Goal: Task Accomplishment & Management: Manage account settings

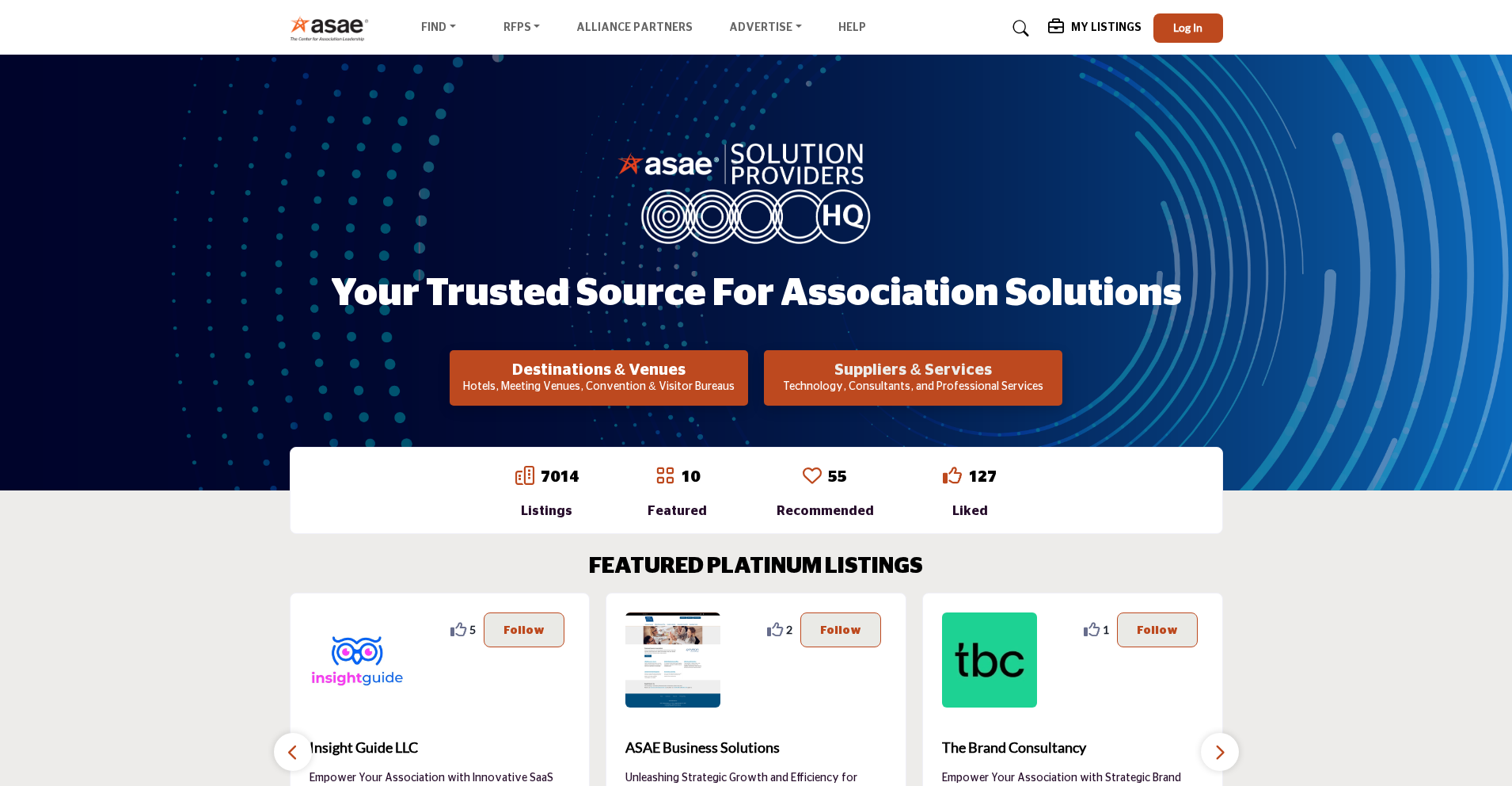
click at [883, 375] on h2 "Suppliers & Services" at bounding box center [912, 369] width 289 height 19
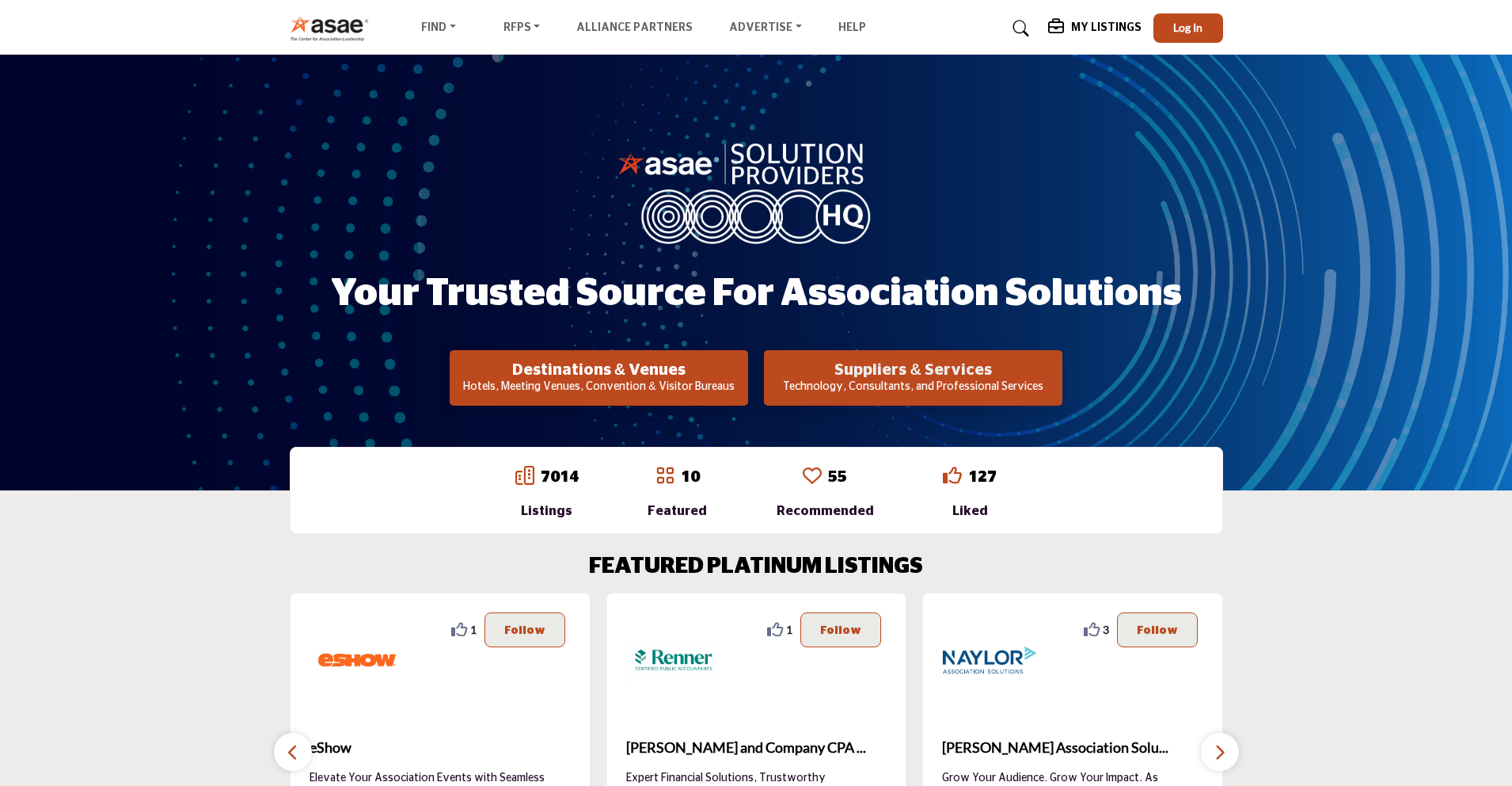
click at [959, 375] on h2 "Suppliers & Services" at bounding box center [912, 369] width 289 height 19
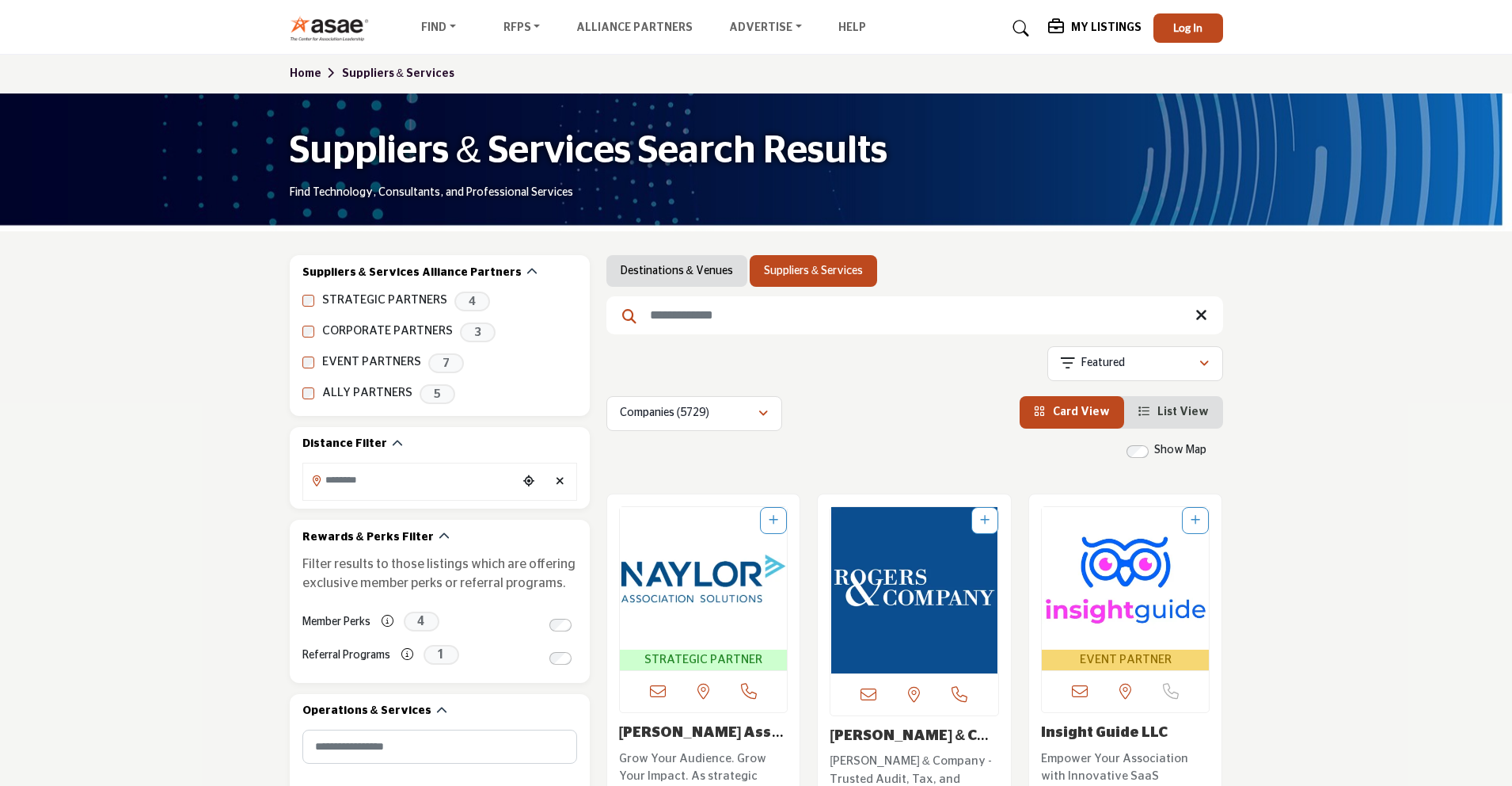
click at [729, 320] on input "Search Keyword" at bounding box center [914, 315] width 617 height 38
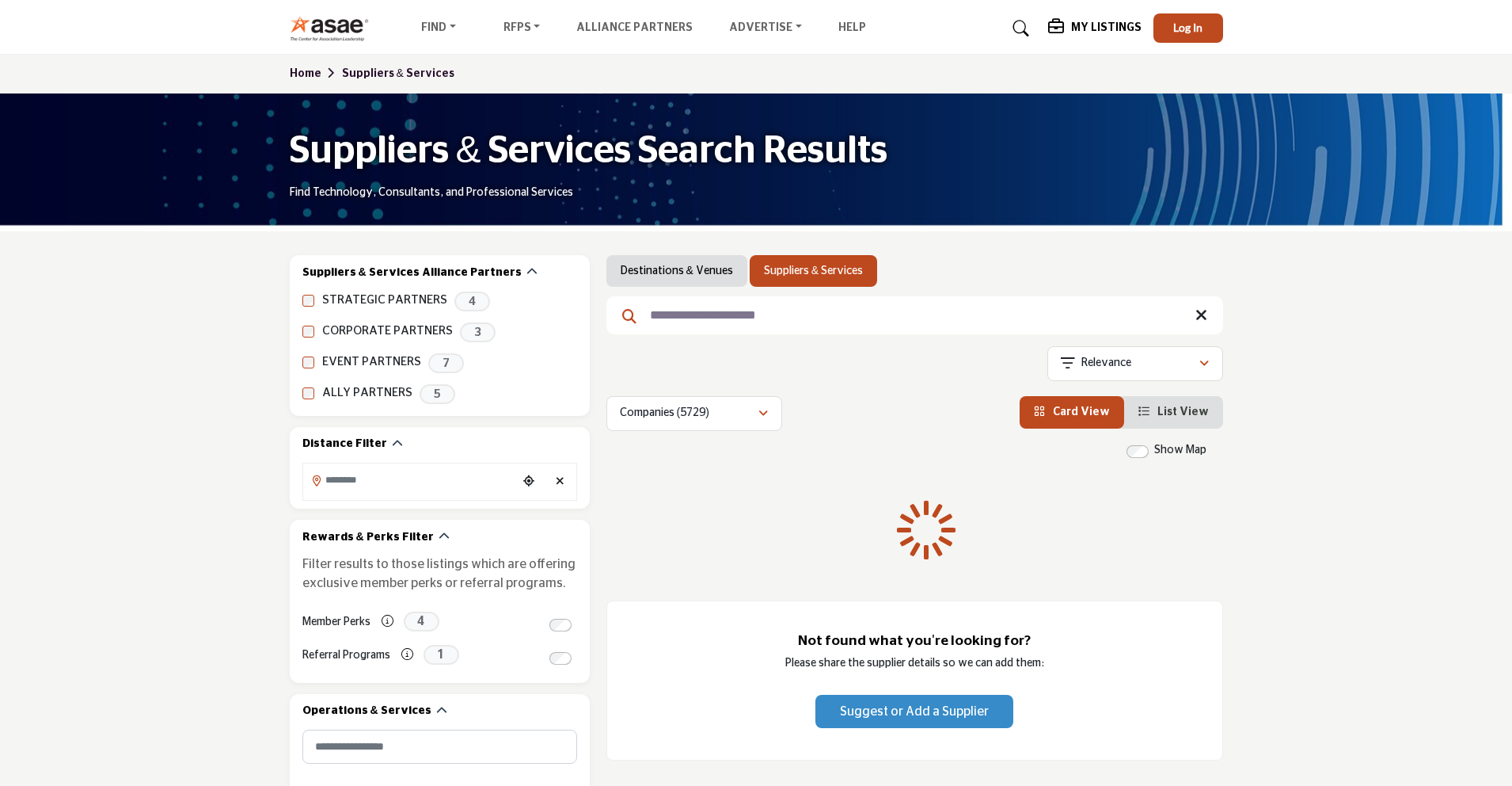
type input "**********"
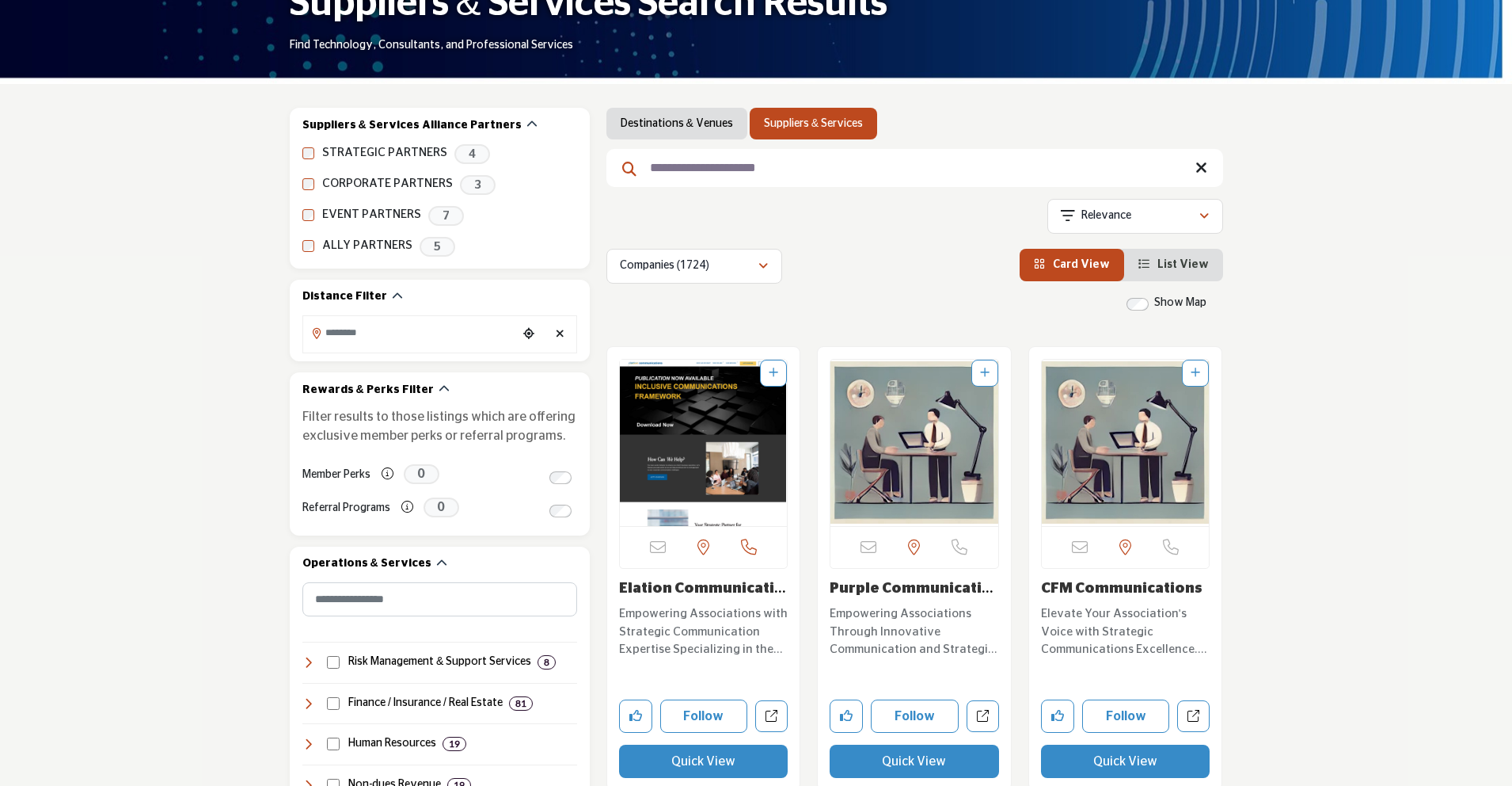
scroll to position [147, 0]
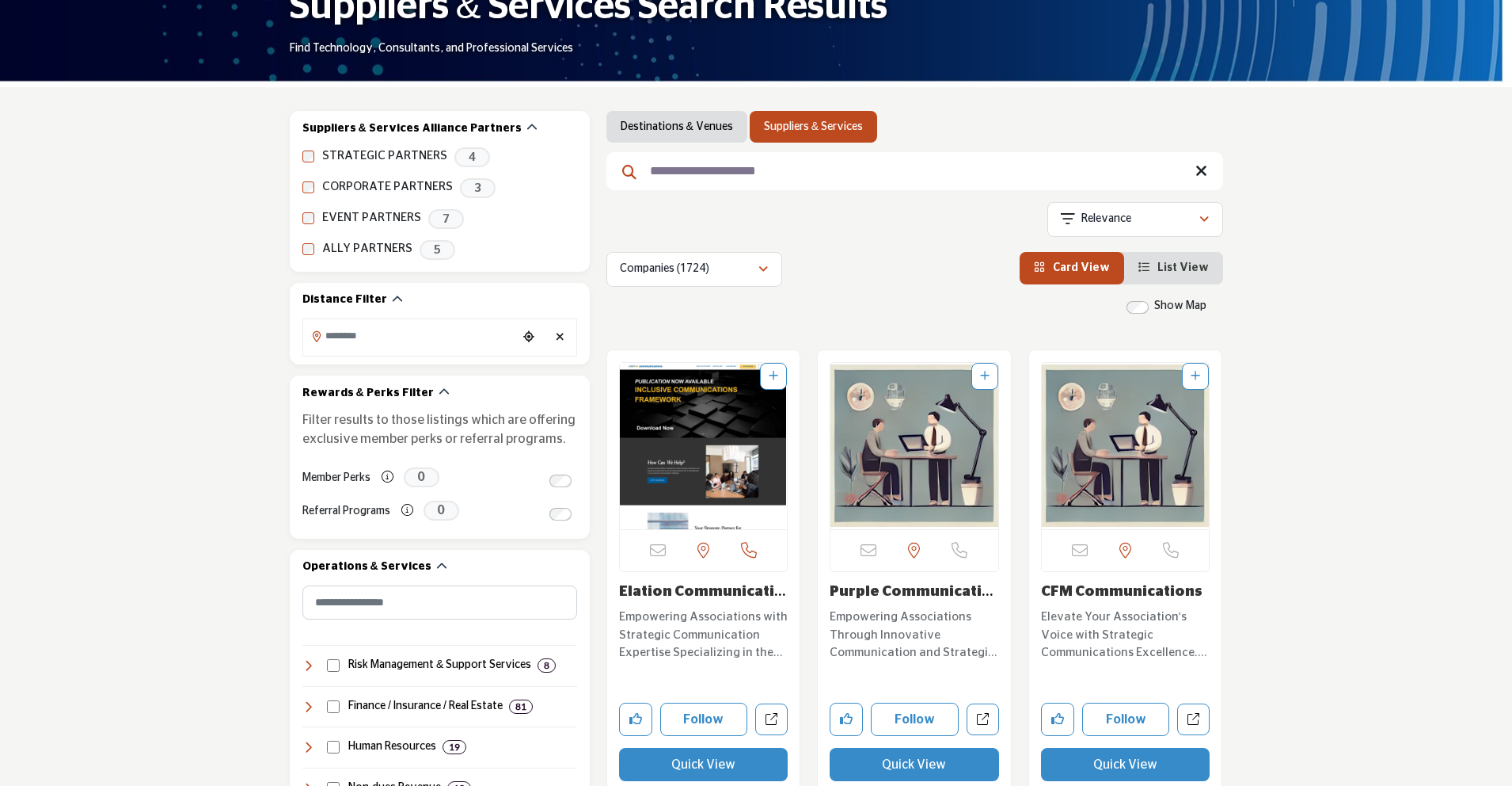
click at [696, 589] on link "Elation Communicatio..." at bounding box center [702, 600] width 167 height 32
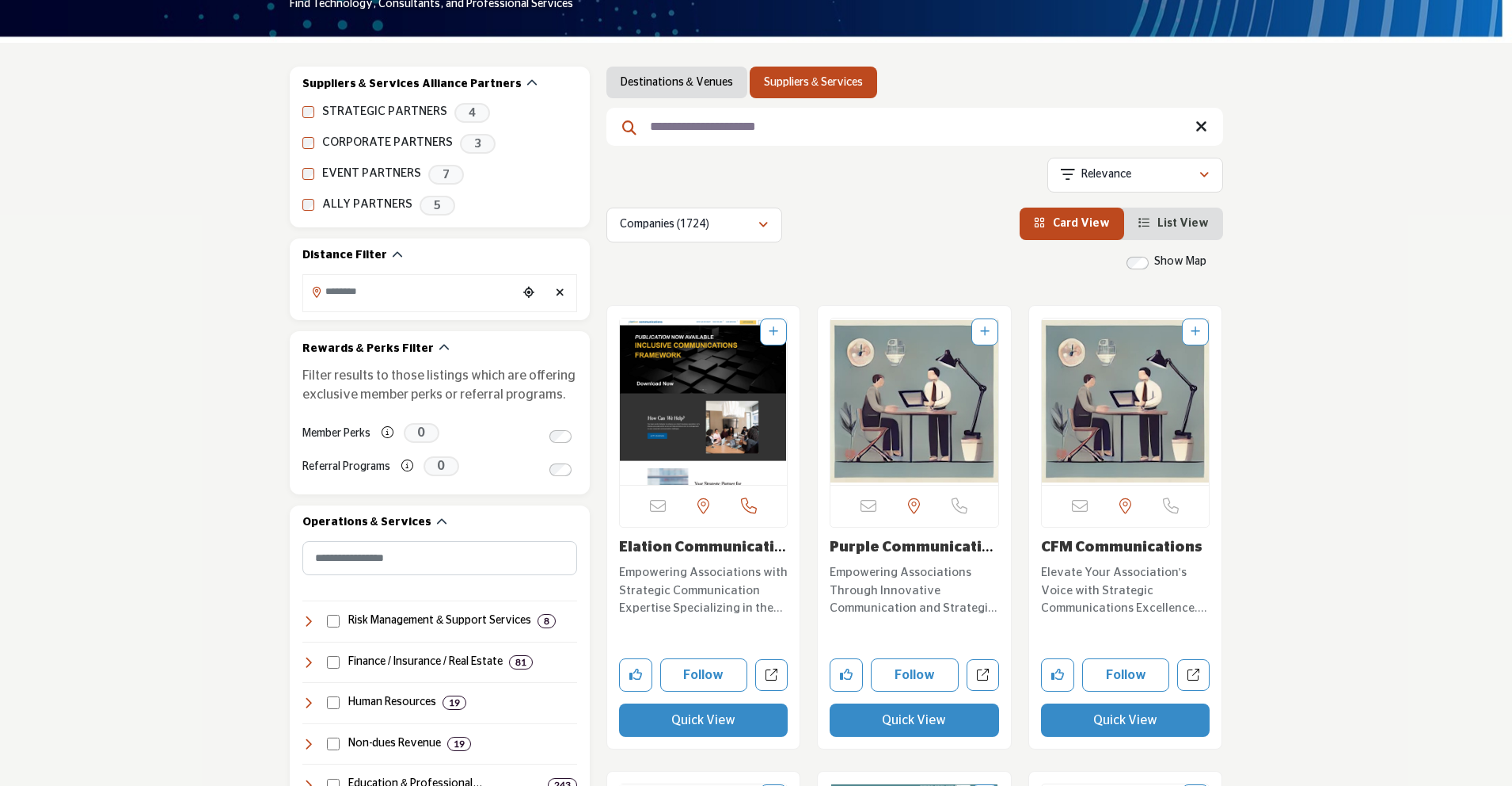
scroll to position [193, 0]
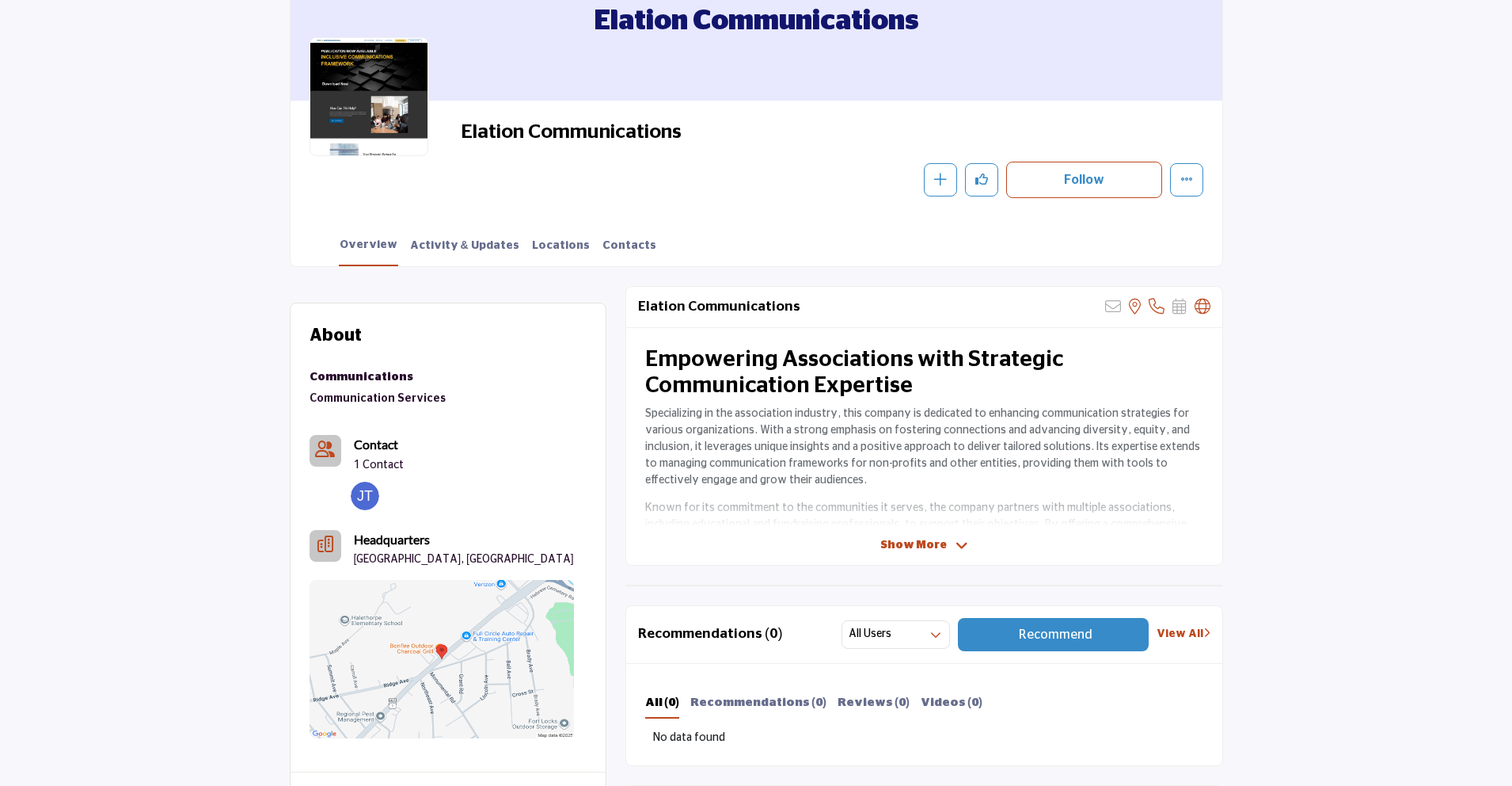
scroll to position [157, 0]
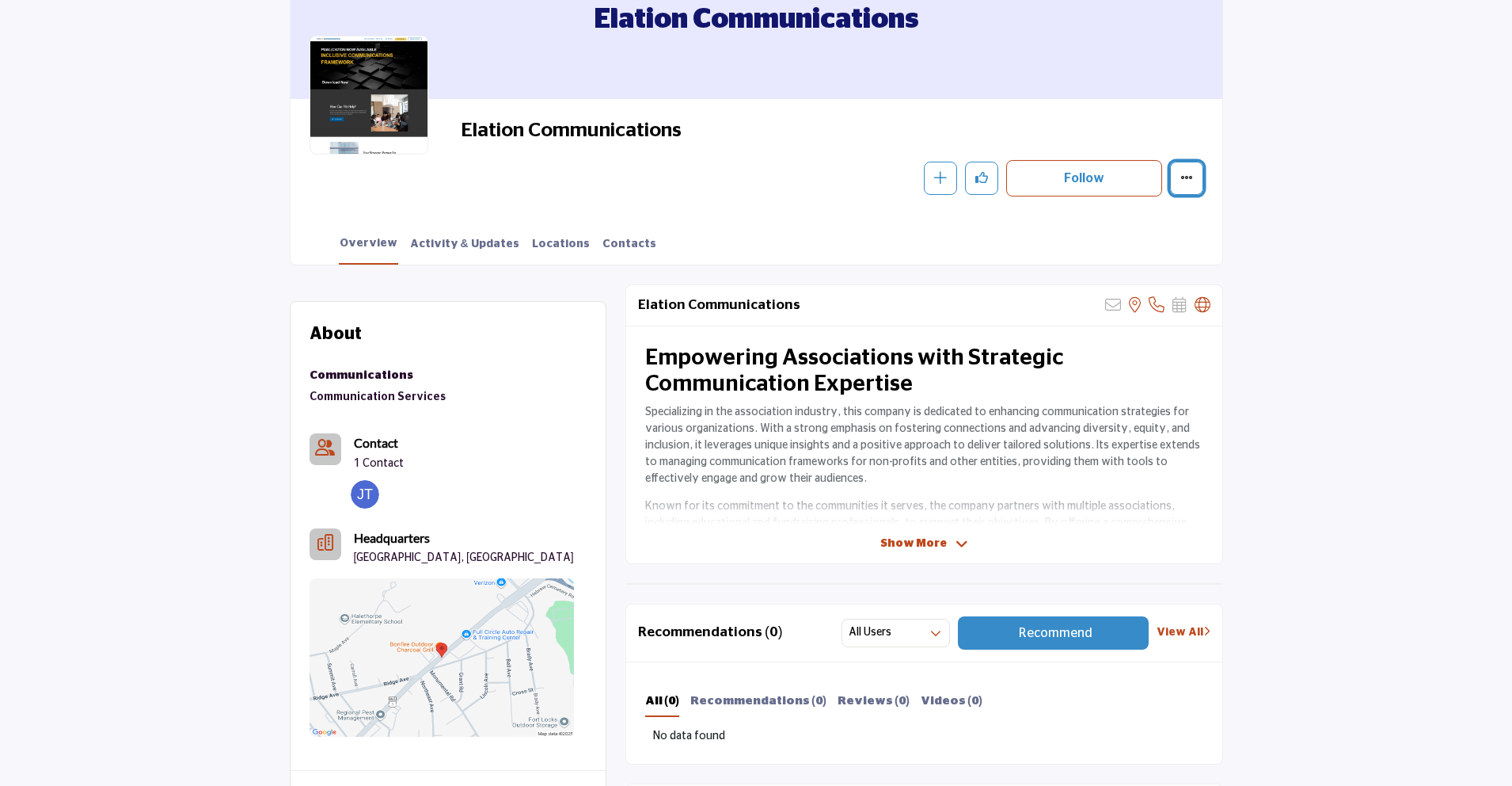
click at [1189, 180] on icon "More details" at bounding box center [1187, 178] width 13 height 13
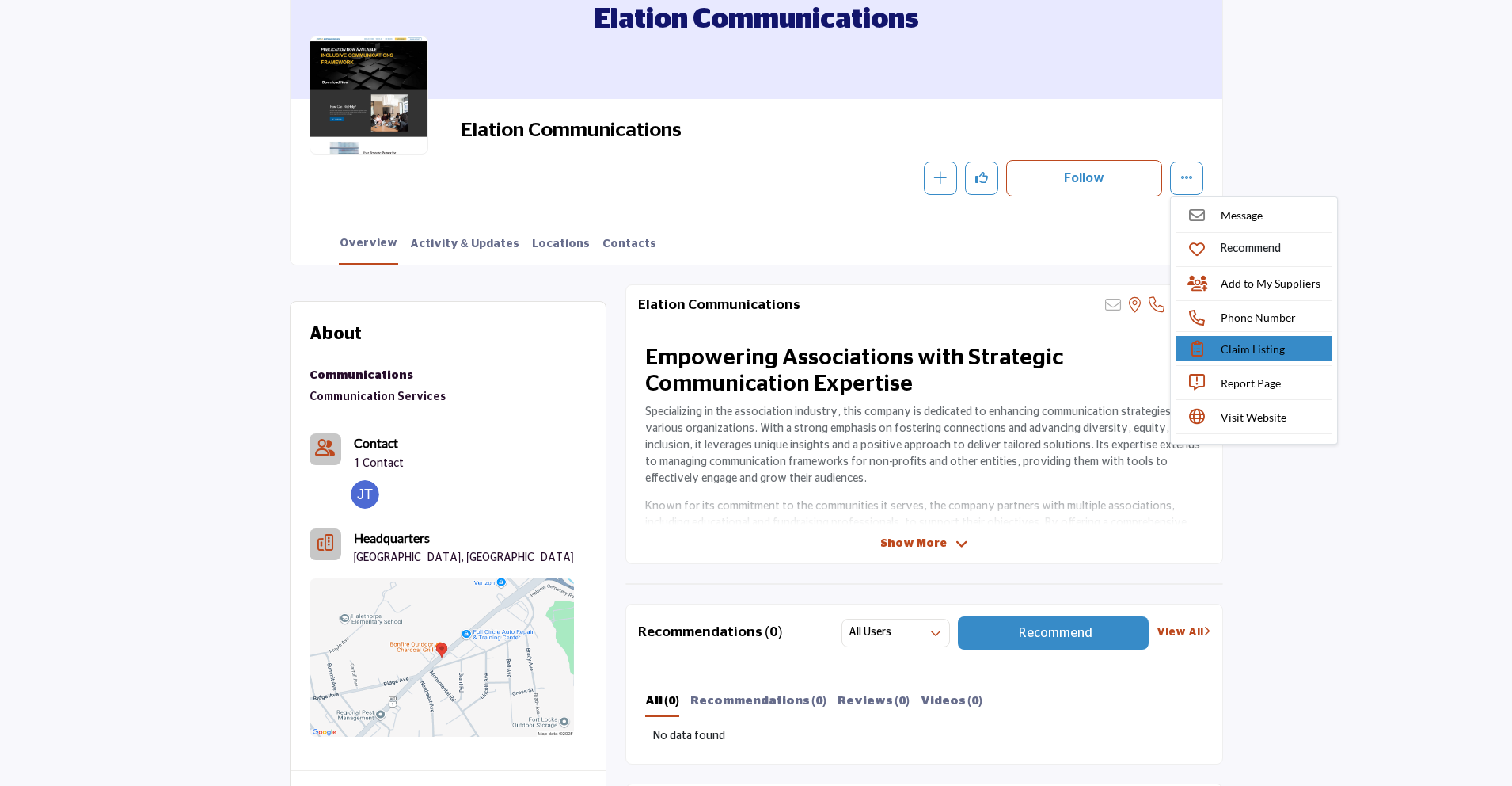
click at [1251, 340] on span "Claim Listing" at bounding box center [1252, 348] width 64 height 16
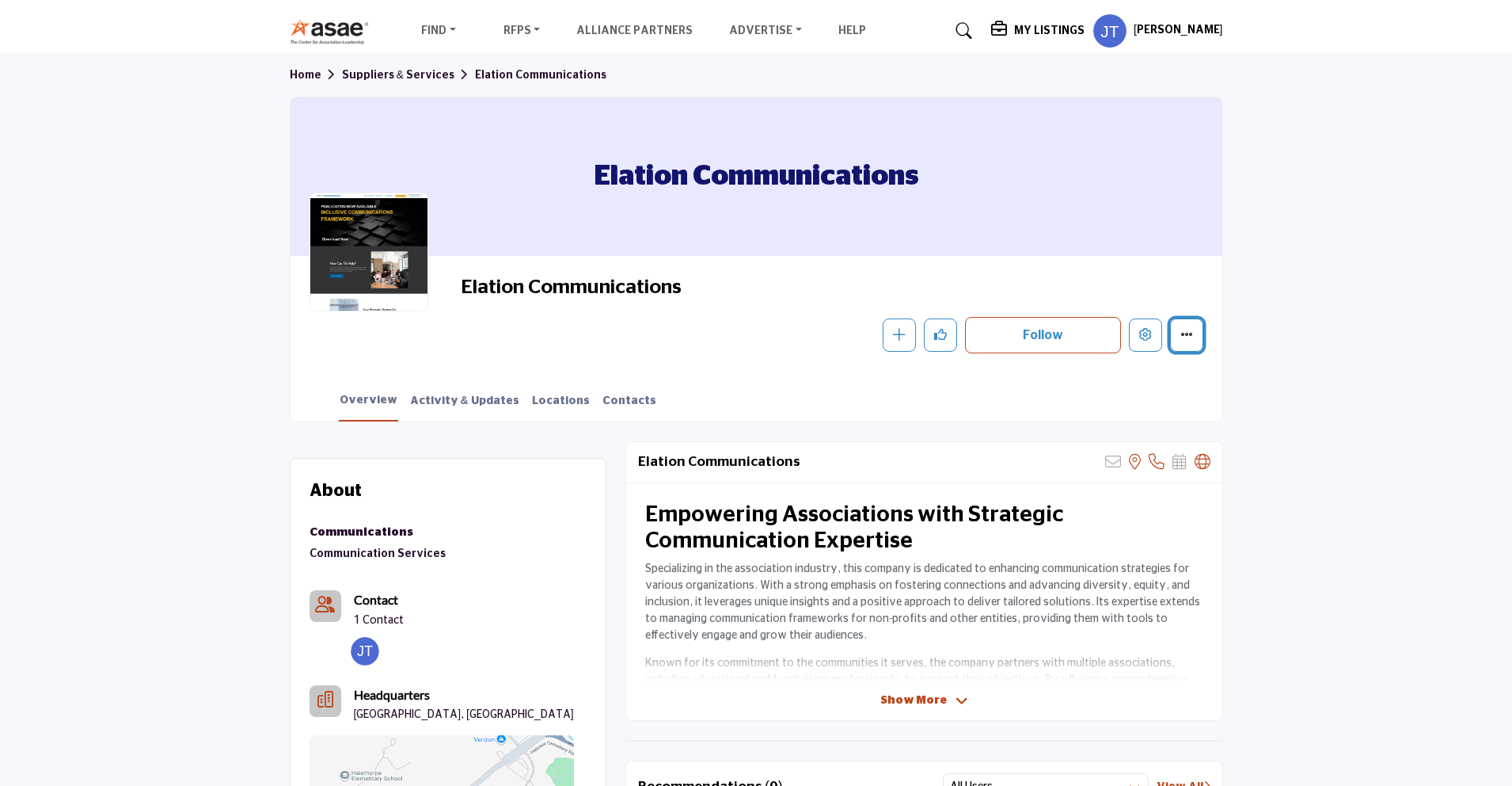
click at [1190, 339] on icon "More details" at bounding box center [1187, 335] width 13 height 13
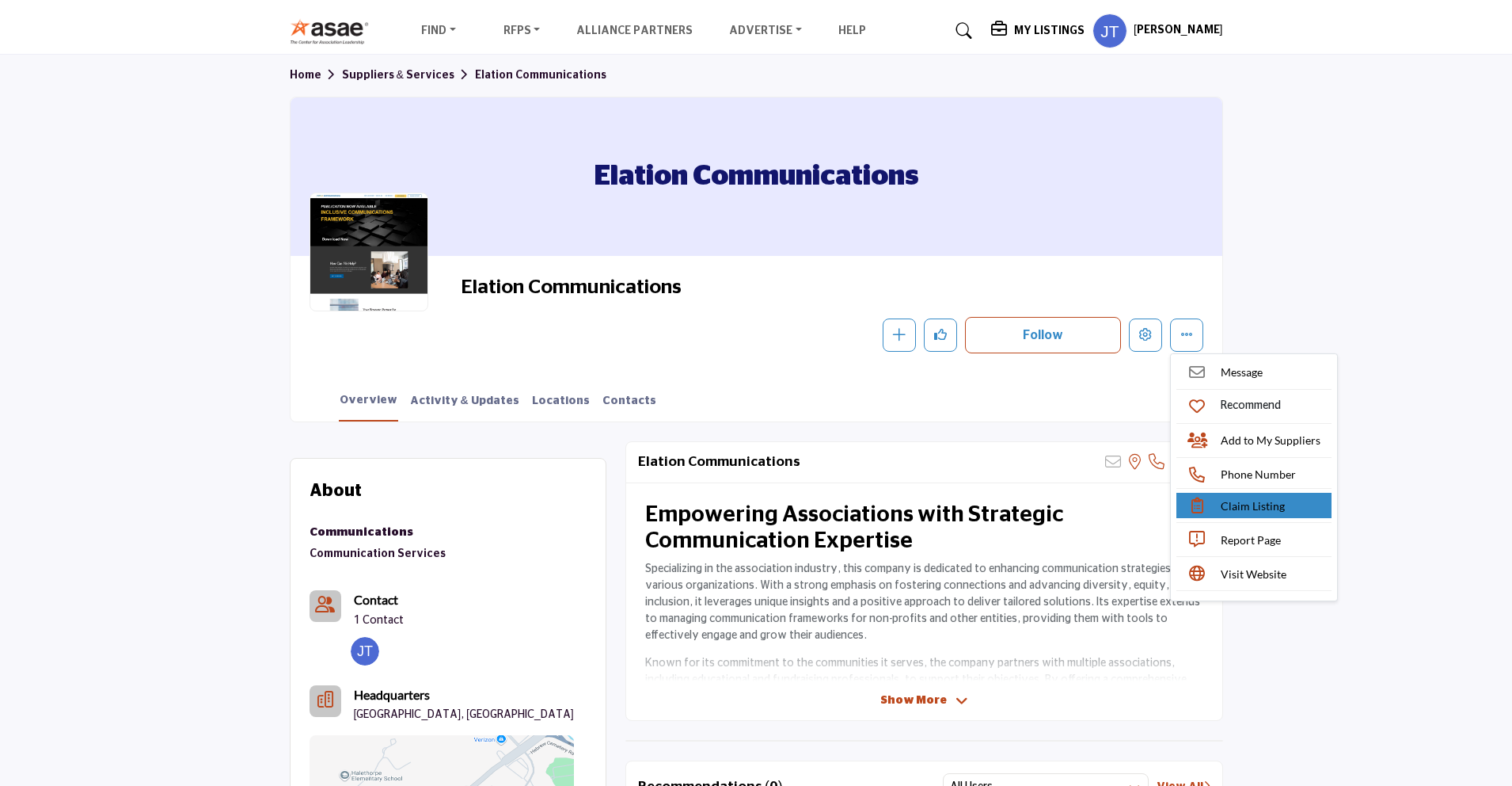
click at [1234, 500] on span "Claim Listing" at bounding box center [1252, 505] width 64 height 16
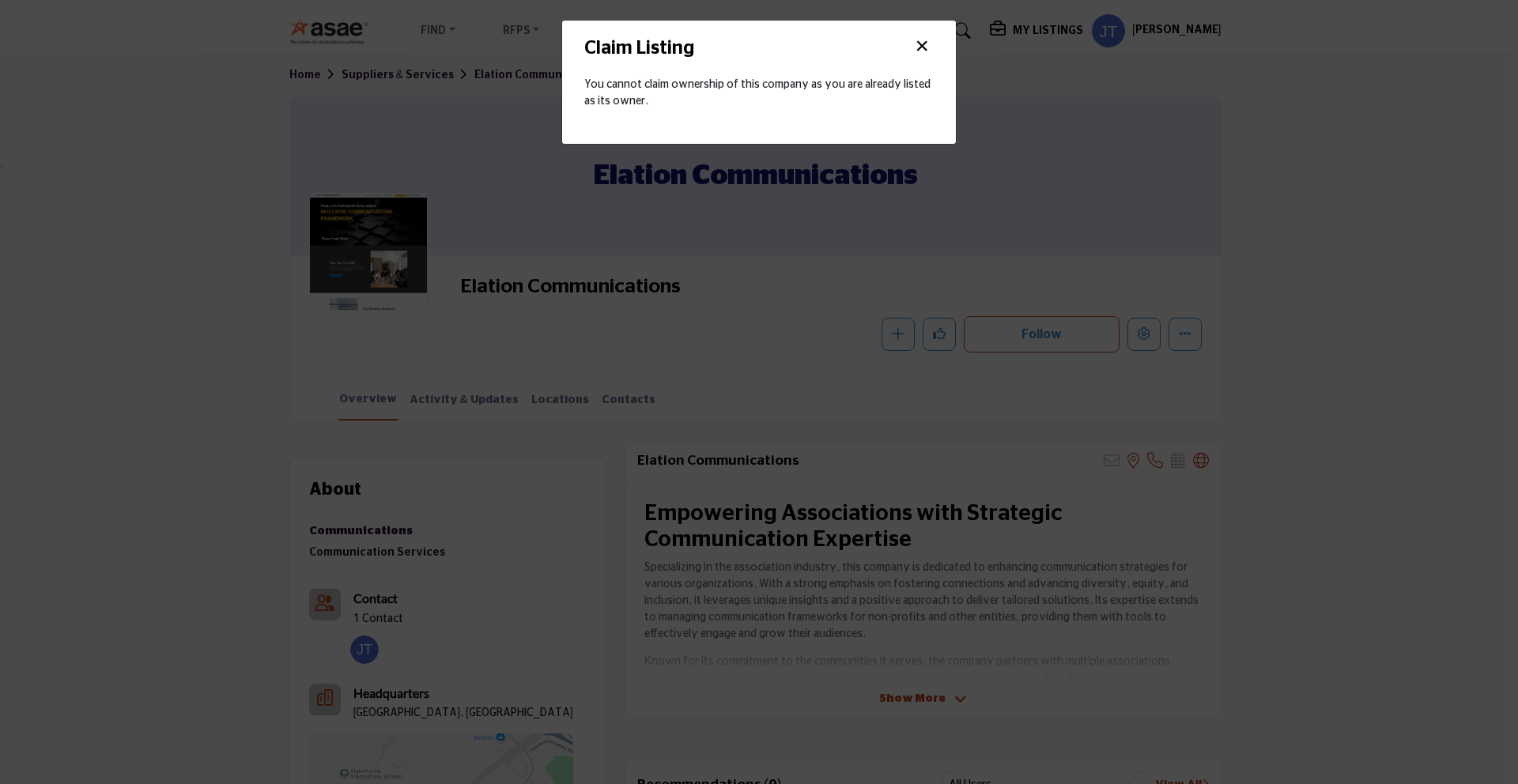
click at [923, 42] on button "×" at bounding box center [922, 46] width 24 height 30
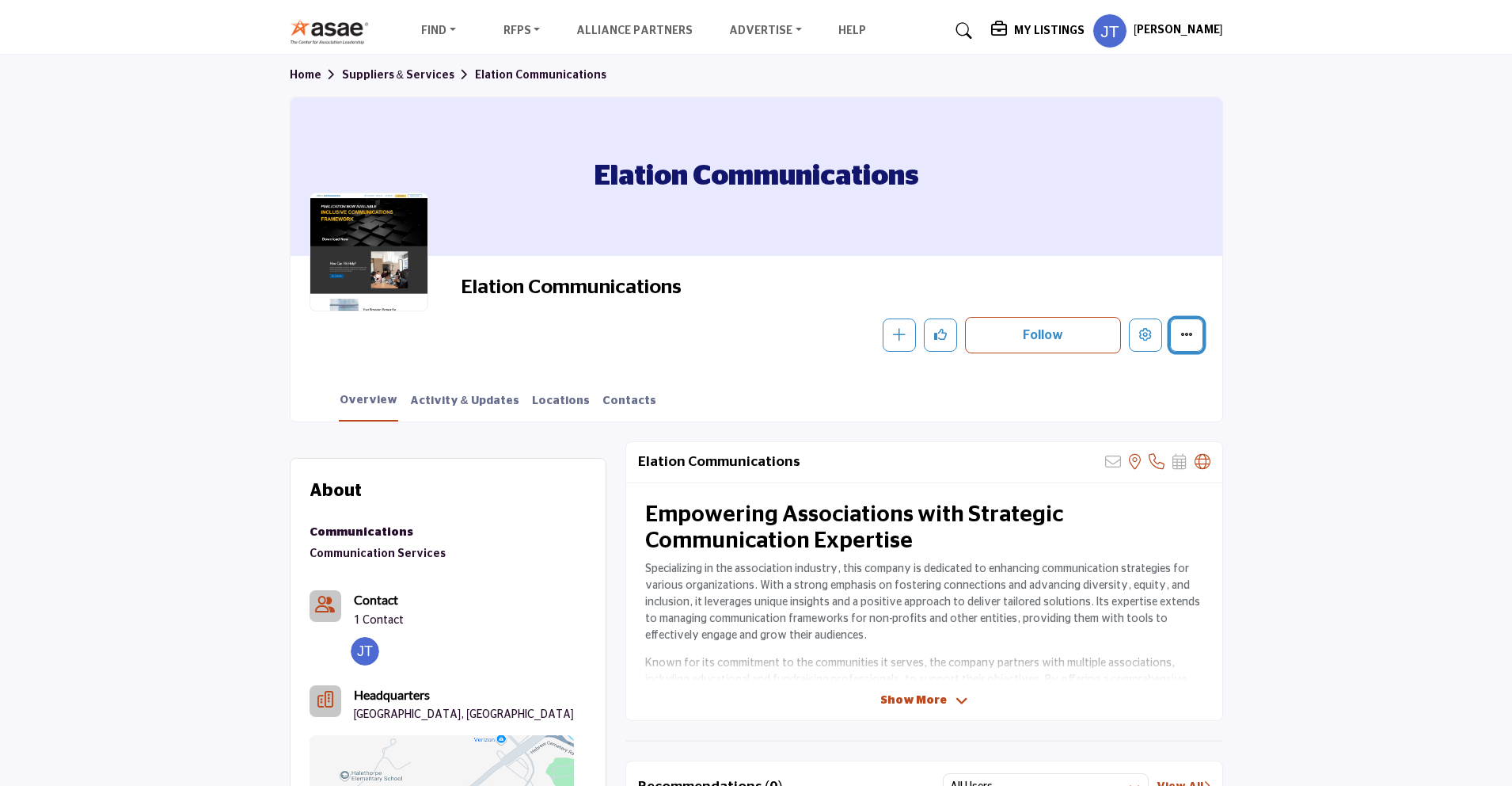
click at [1184, 339] on icon "More details" at bounding box center [1187, 335] width 13 height 13
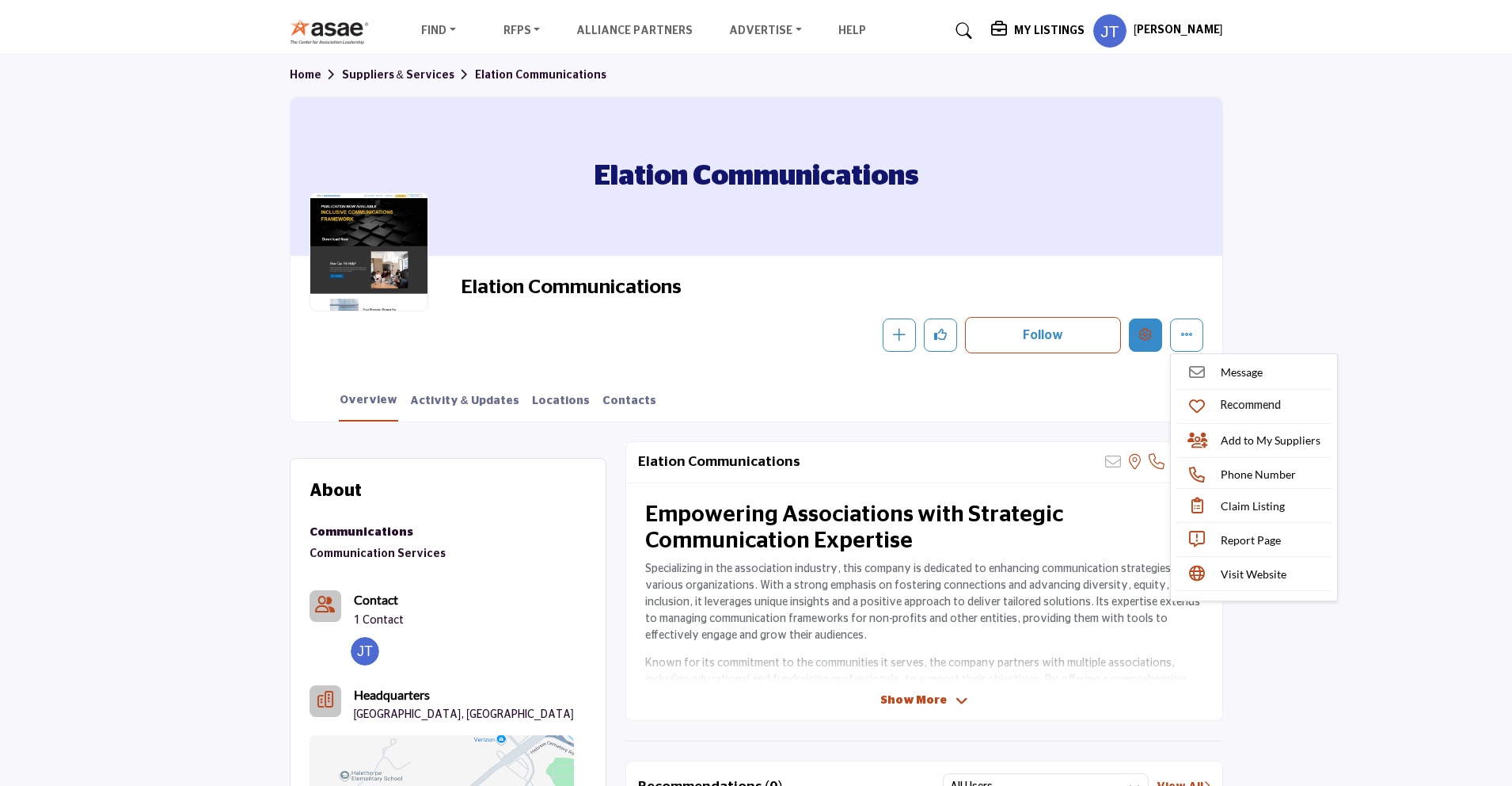
click at [1140, 337] on icon "Edit company" at bounding box center [1146, 335] width 13 height 13
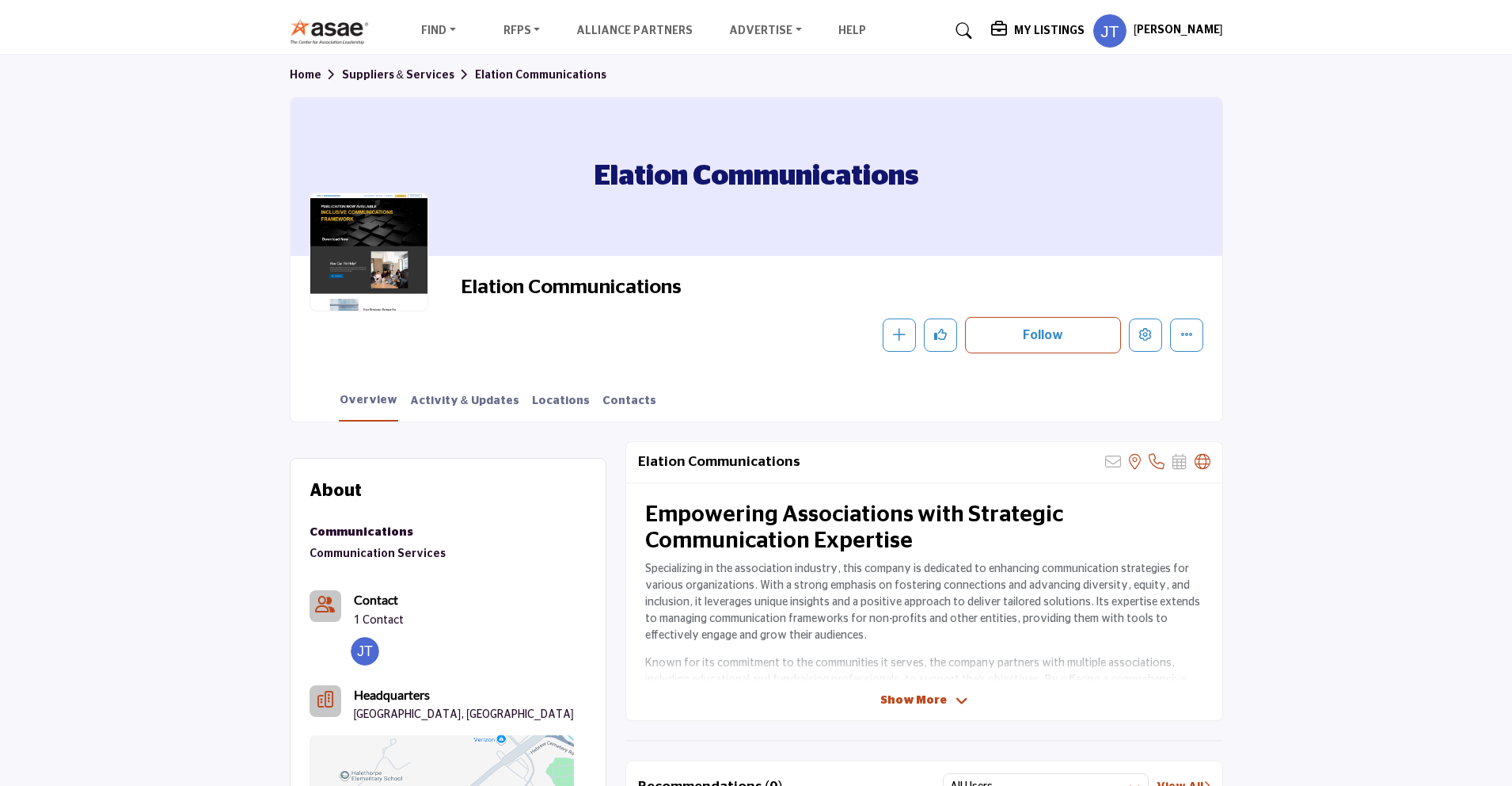
click at [1158, 37] on h5 "[PERSON_NAME]" at bounding box center [1178, 30] width 89 height 16
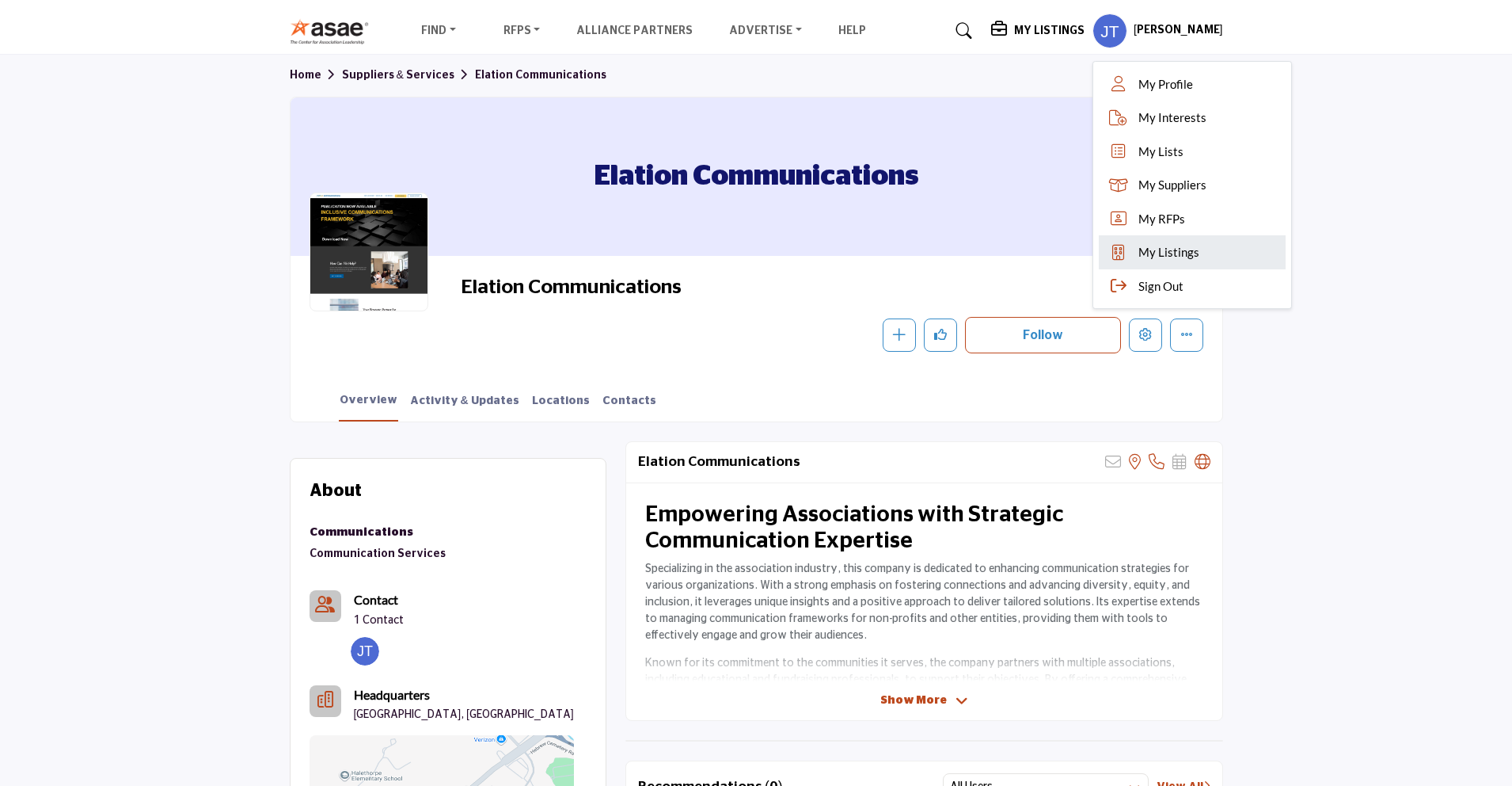
click at [1167, 246] on span "My Listings" at bounding box center [1168, 253] width 61 height 18
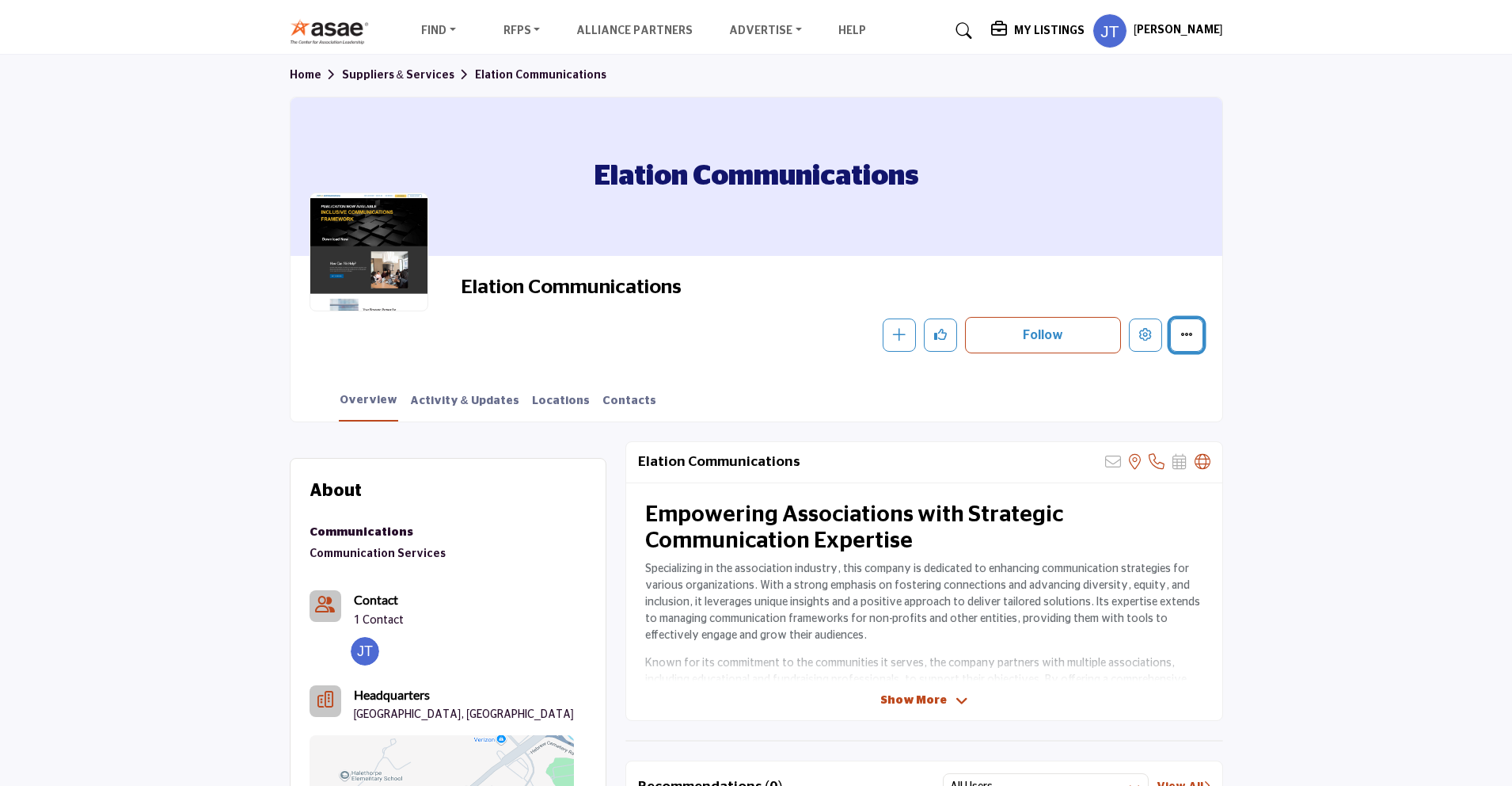
click at [1180, 335] on icon "More details" at bounding box center [1187, 335] width 13 height 13
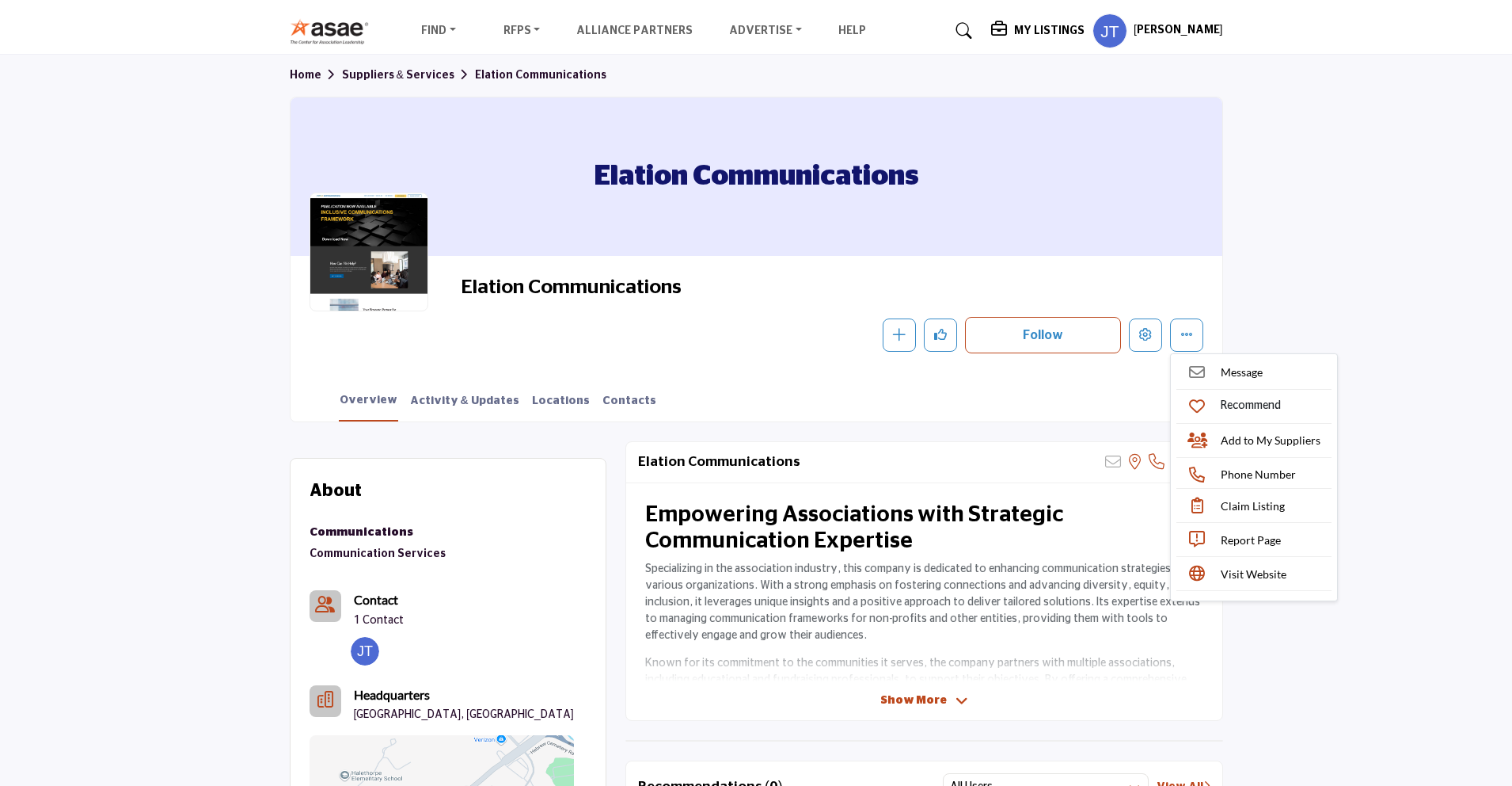
click at [1152, 35] on h5 "[PERSON_NAME]" at bounding box center [1178, 30] width 89 height 16
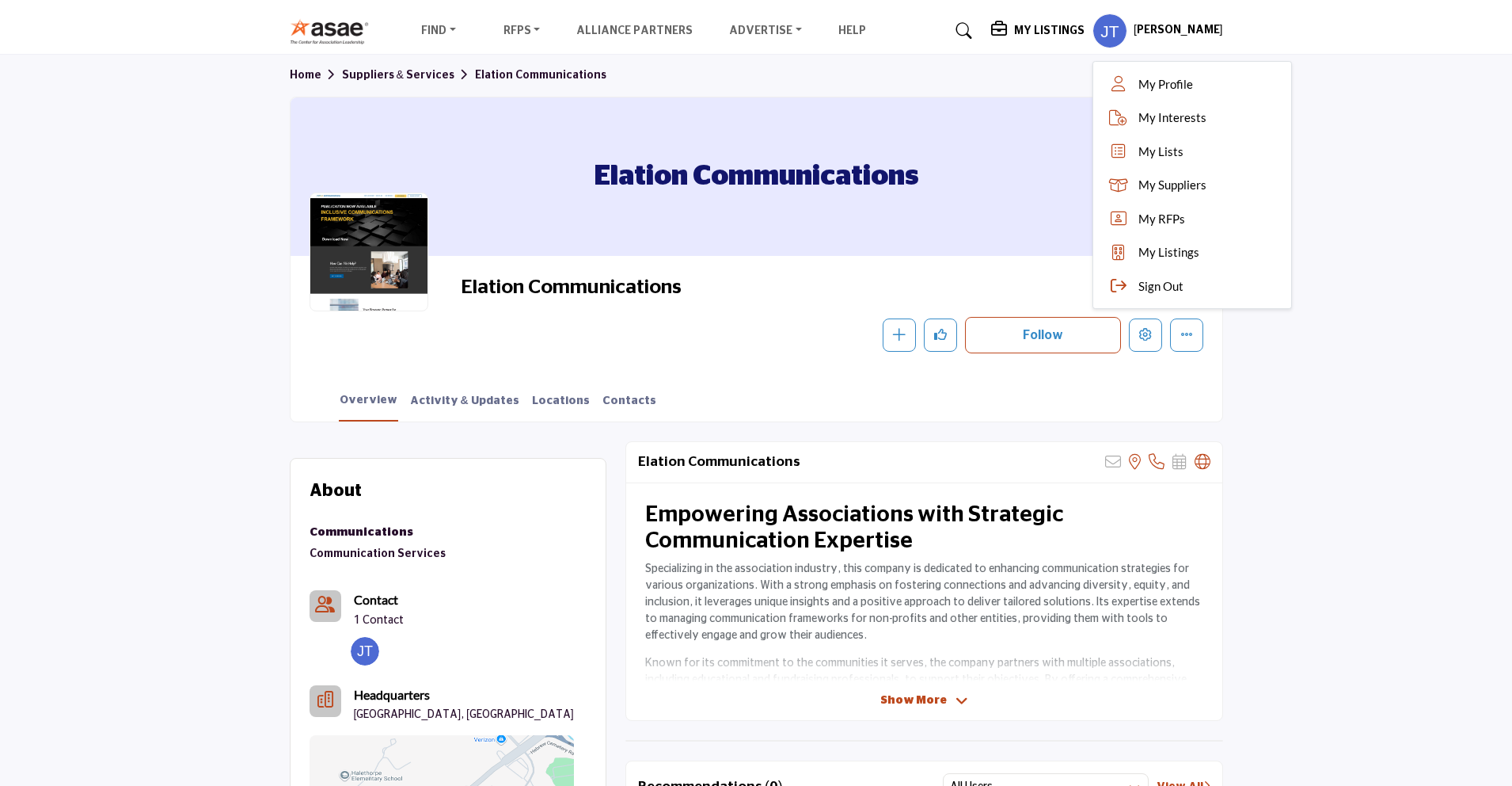
click at [1051, 33] on h5 "My Listings" at bounding box center [1049, 31] width 70 height 15
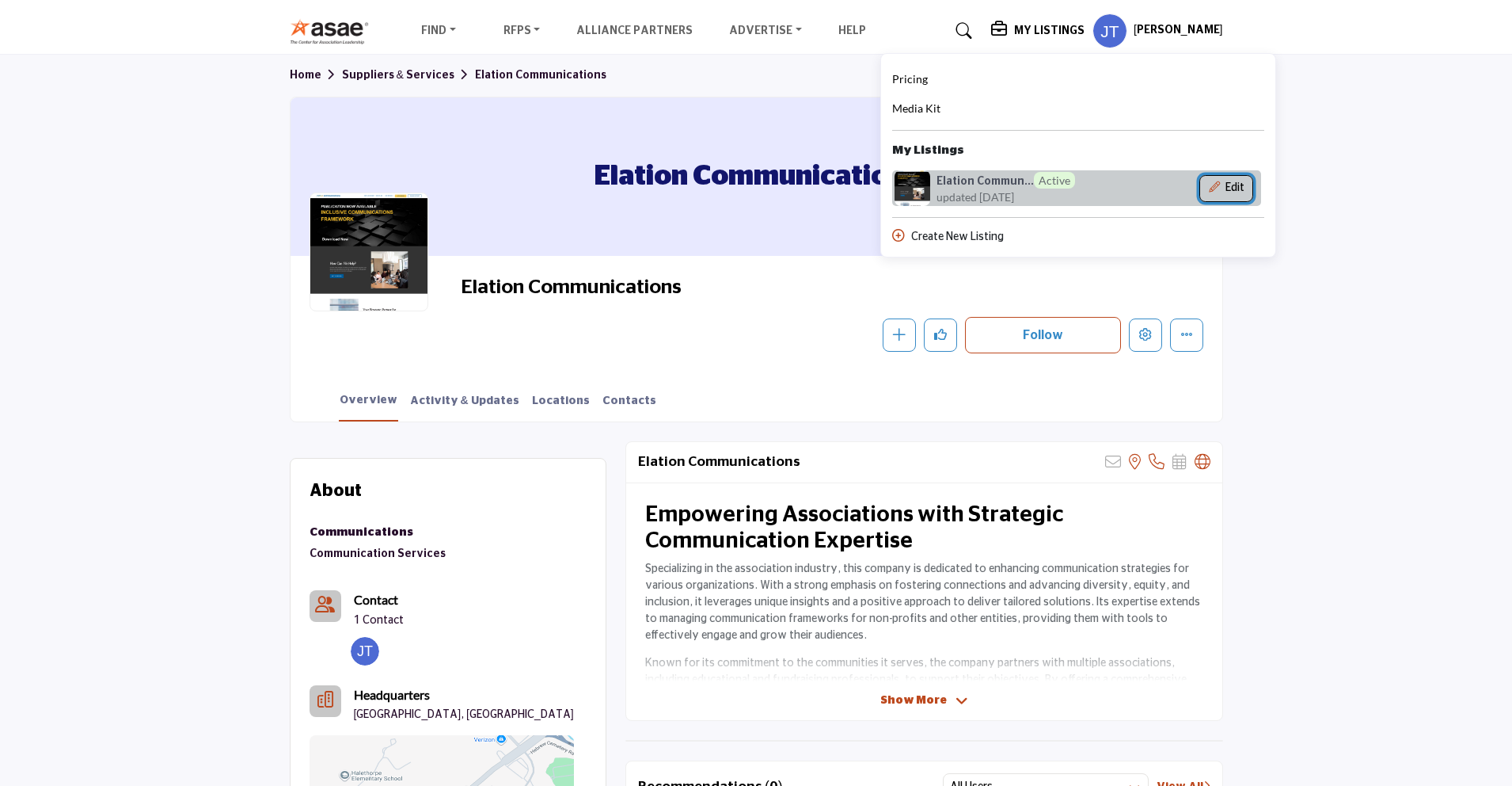
click at [1226, 192] on button "Edit" at bounding box center [1226, 189] width 54 height 27
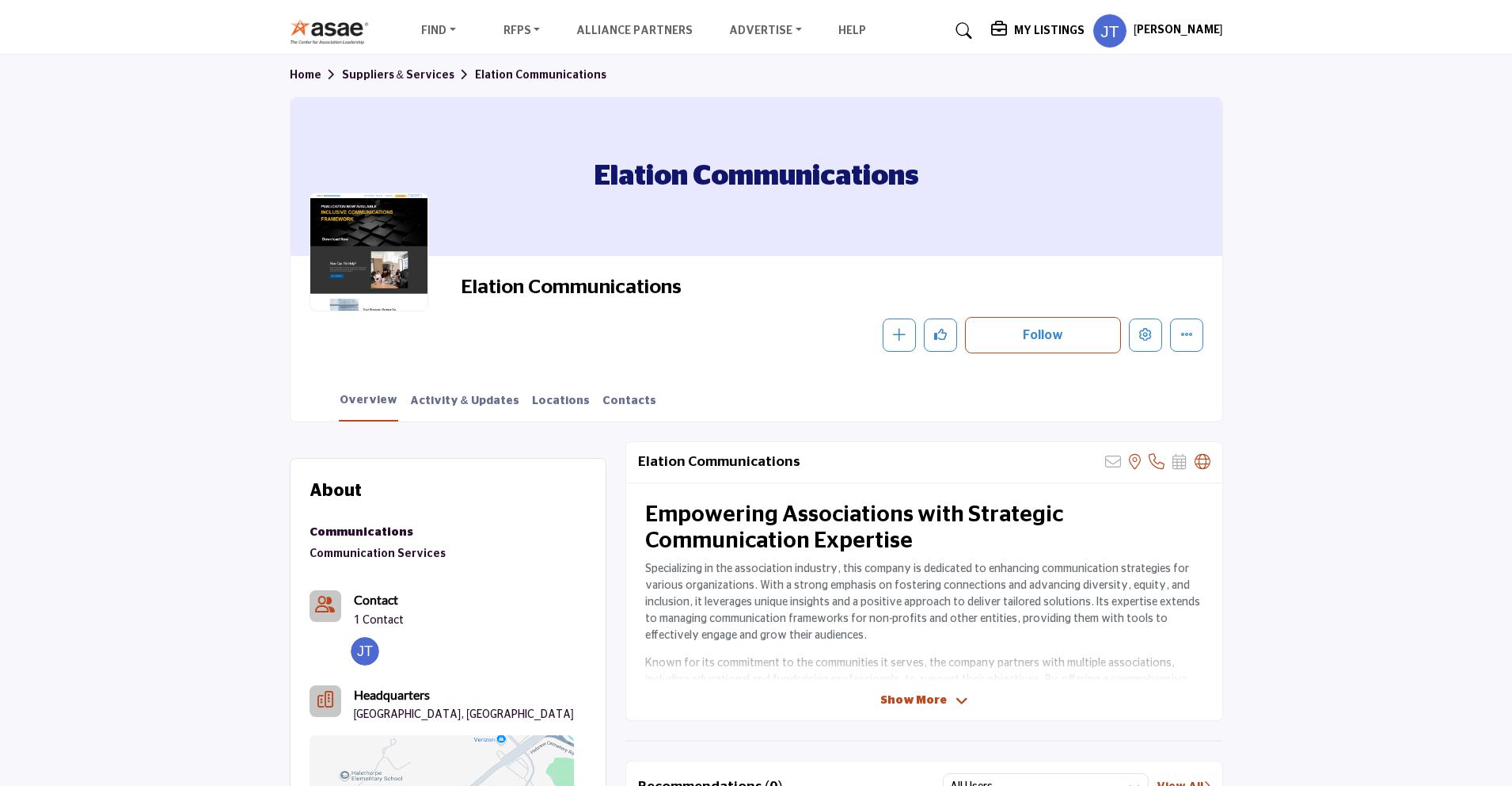
click at [1053, 32] on h5 "My Listings" at bounding box center [1049, 31] width 70 height 15
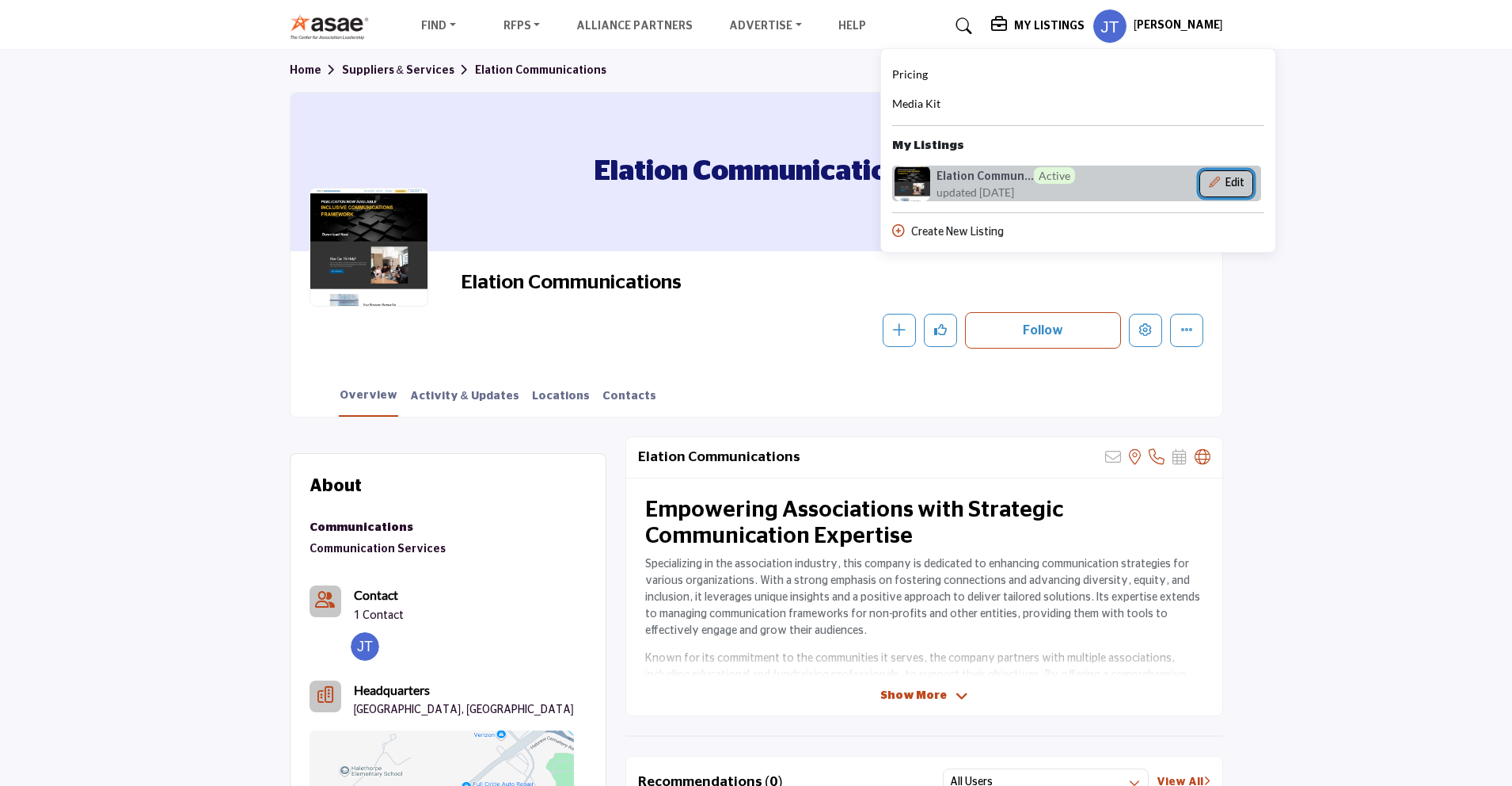
click at [1202, 189] on button "Edit" at bounding box center [1226, 184] width 54 height 27
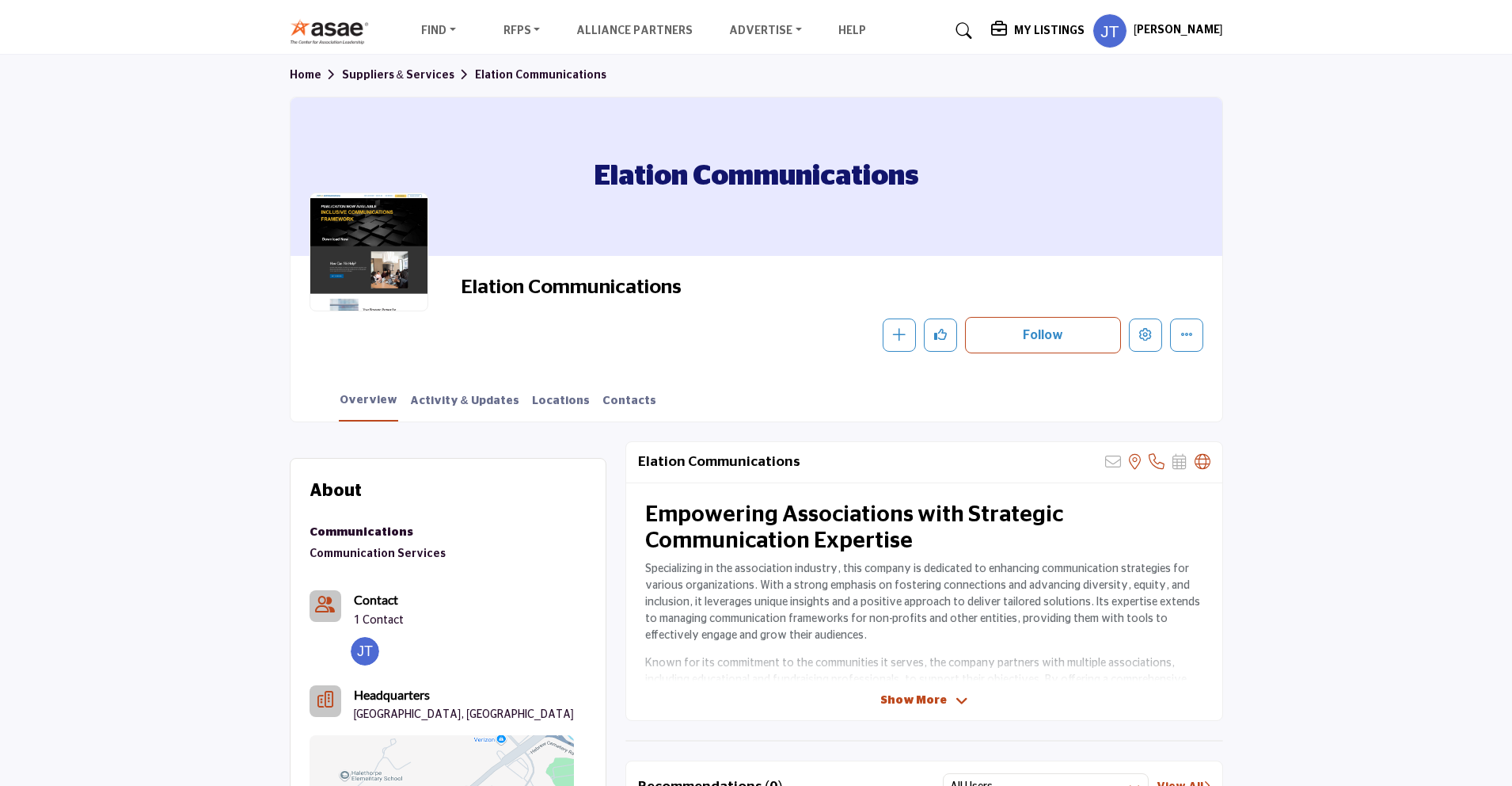
scroll to position [4, 0]
